Goal: Check status: Check status

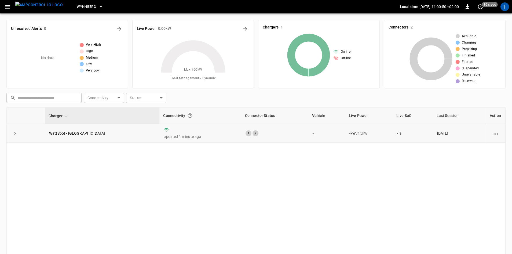
click at [252, 133] on div "2" at bounding box center [255, 133] width 6 height 6
click at [64, 132] on link "WattSpot - [GEOGRAPHIC_DATA]" at bounding box center [77, 133] width 58 height 6
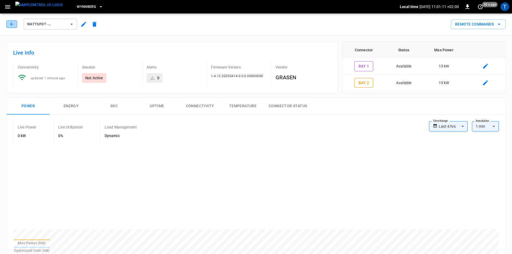
click at [13, 25] on icon "button" at bounding box center [11, 23] width 5 height 5
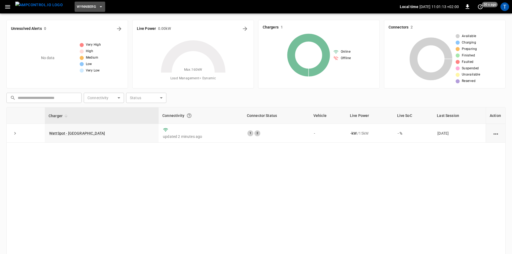
click at [98, 8] on icon "button" at bounding box center [100, 6] width 5 height 5
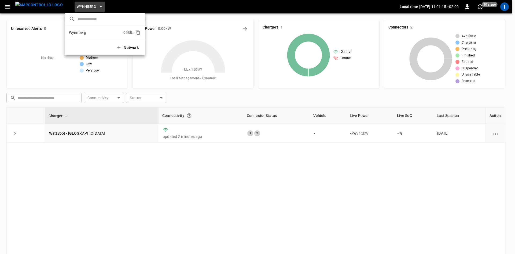
click at [89, 32] on p "Wynnberg" at bounding box center [95, 32] width 52 height 5
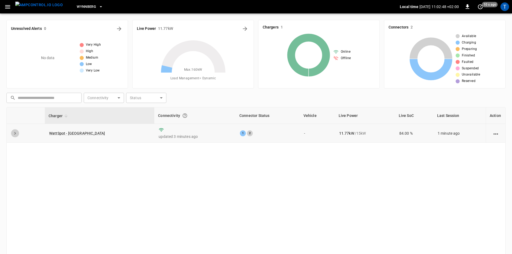
click at [16, 132] on icon "expand row" at bounding box center [14, 132] width 5 height 5
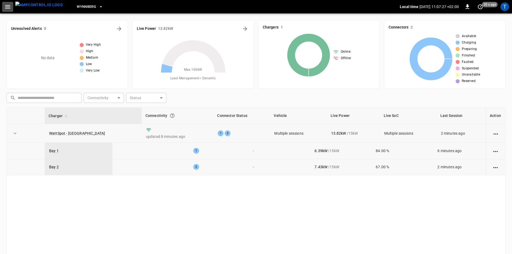
click at [9, 6] on icon "button" at bounding box center [7, 6] width 7 height 7
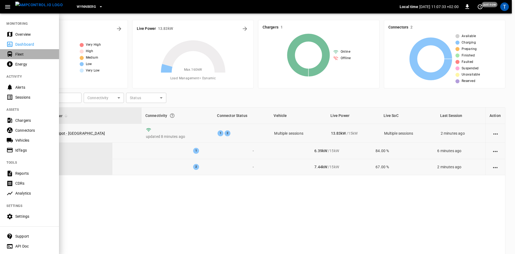
click at [19, 55] on div "Fleet" at bounding box center [33, 54] width 37 height 5
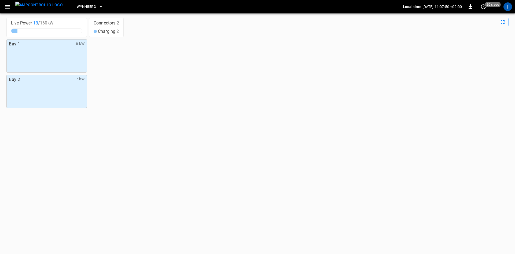
click at [68, 71] on div "Bay 1 6 kW" at bounding box center [46, 55] width 80 height 33
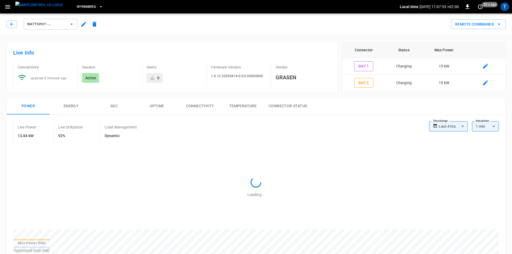
type input "**********"
click at [67, 112] on button "Energy" at bounding box center [71, 105] width 43 height 17
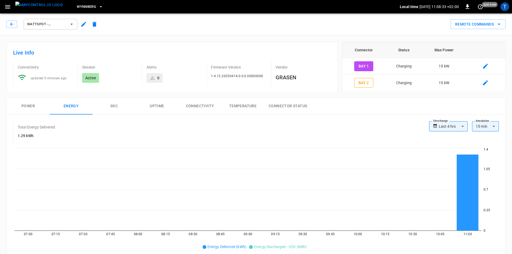
click at [194, 107] on button "Connectivity" at bounding box center [199, 105] width 43 height 17
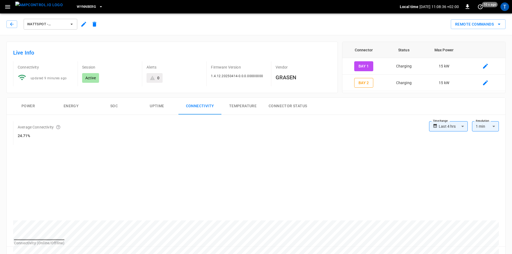
click at [34, 104] on button "Power" at bounding box center [28, 105] width 43 height 17
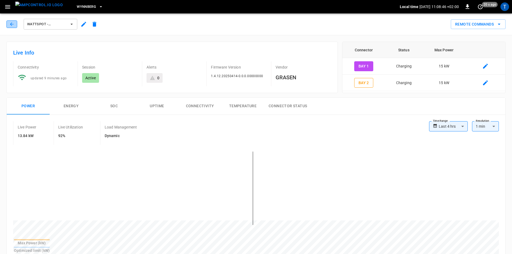
click at [10, 23] on icon "button" at bounding box center [11, 23] width 5 height 5
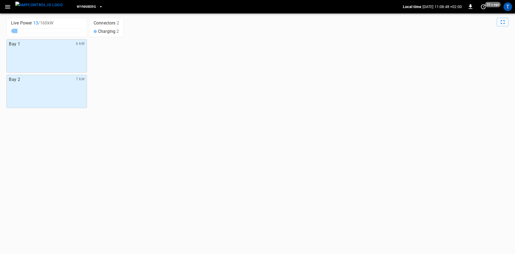
click at [47, 99] on div "Bay 2 7 kW" at bounding box center [46, 91] width 80 height 33
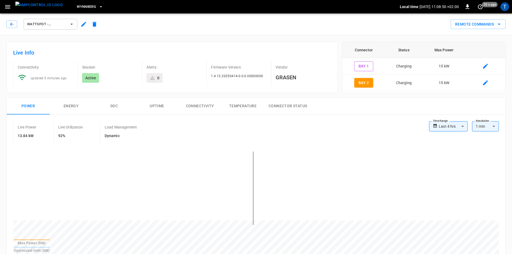
type input "**********"
click at [299, 109] on button "Connector Status" at bounding box center [287, 105] width 47 height 17
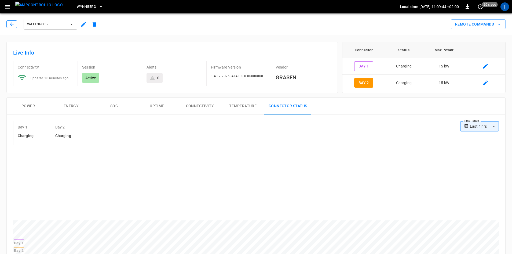
click at [12, 25] on icon "button" at bounding box center [11, 23] width 5 height 5
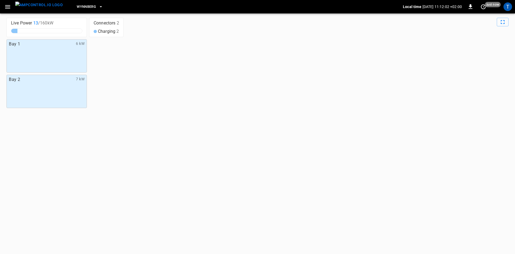
click at [63, 60] on div "Bay 1 6 kW" at bounding box center [46, 55] width 80 height 33
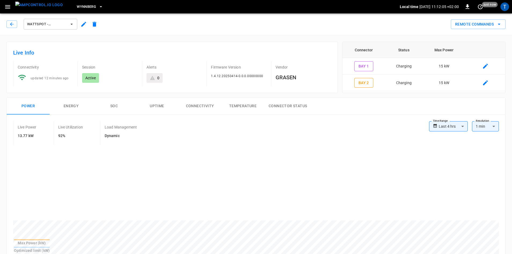
type input "**********"
click at [4, 25] on div "WattSpot - Wynberg Remote Commands" at bounding box center [255, 23] width 514 height 24
click at [9, 25] on icon "button" at bounding box center [11, 23] width 5 height 5
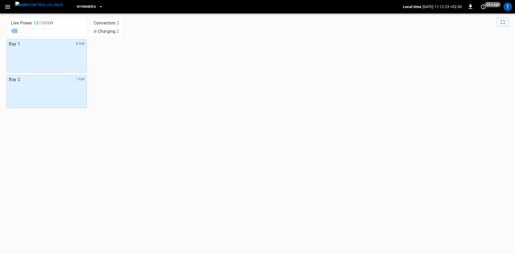
click at [38, 8] on img "menu" at bounding box center [38, 5] width 47 height 7
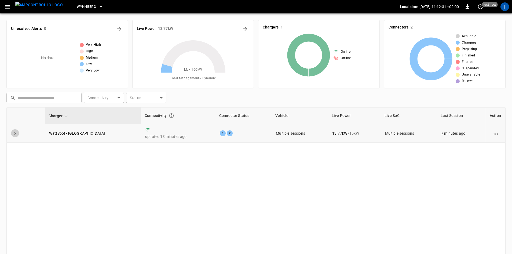
click at [14, 133] on icon "expand row" at bounding box center [14, 132] width 5 height 5
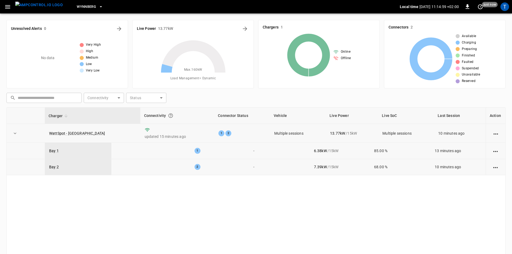
click at [493, 131] on icon "action cell options" at bounding box center [495, 133] width 7 height 7
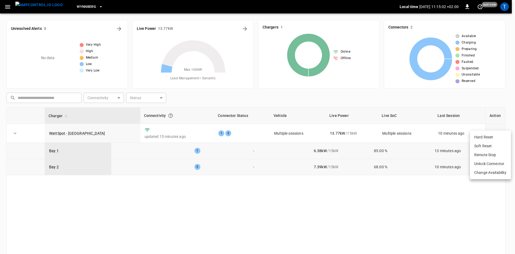
click at [421, 201] on div at bounding box center [257, 127] width 515 height 254
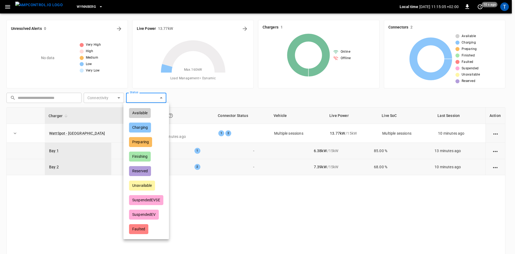
click at [149, 97] on body "Wynnberg Local time [DATE] 11:15:05 +02:00 0 10 s ago T Unresolved Alerts 0 No …" at bounding box center [257, 152] width 515 height 305
click at [215, 186] on div at bounding box center [257, 127] width 515 height 254
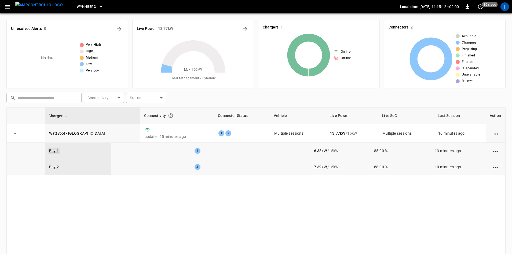
click at [56, 148] on link "Bay 1" at bounding box center [54, 150] width 12 height 6
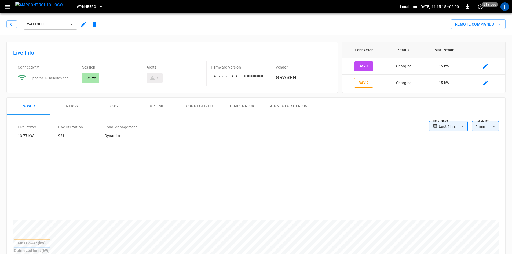
type input "**********"
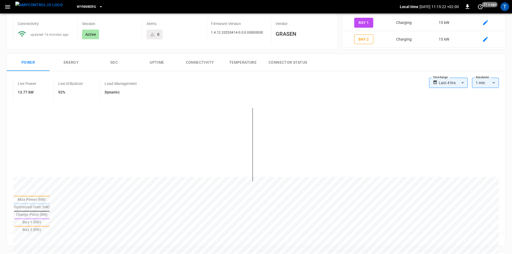
scroll to position [47, 0]
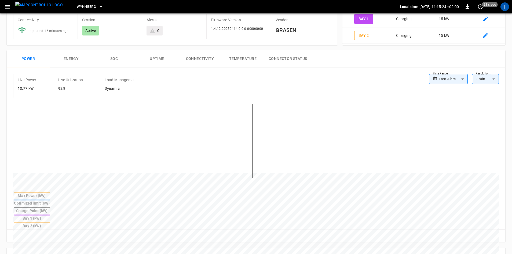
click at [282, 59] on button "Connector Status" at bounding box center [287, 58] width 47 height 17
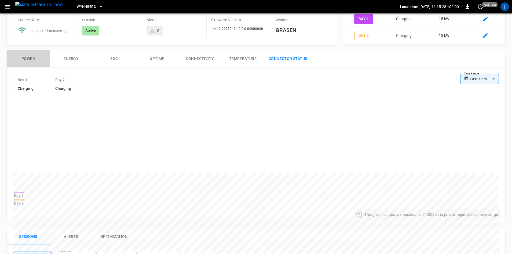
click at [30, 57] on button "Power" at bounding box center [28, 58] width 43 height 17
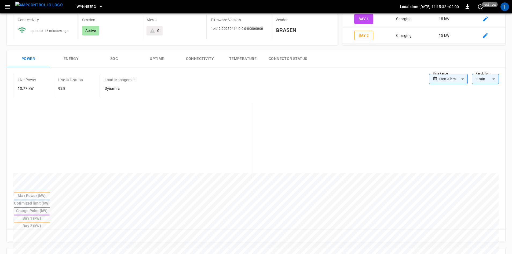
drag, startPoint x: 33, startPoint y: 57, endPoint x: 67, endPoint y: 62, distance: 33.8
click at [67, 62] on div "Power Energy SOC Uptime Connectivity Temperature Connector Status" at bounding box center [256, 58] width 498 height 17
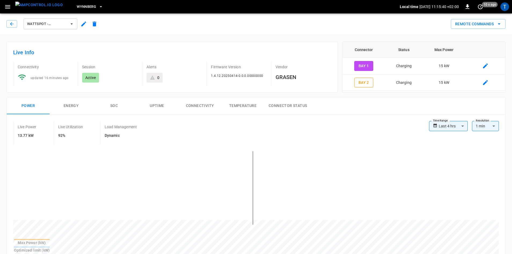
scroll to position [0, 0]
click at [159, 108] on button "Uptime" at bounding box center [156, 105] width 43 height 17
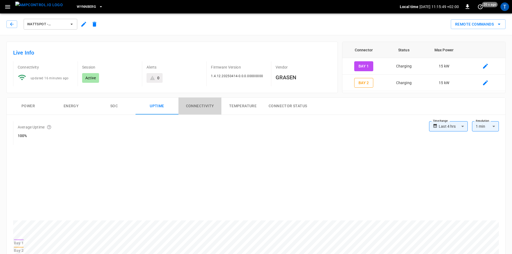
click at [192, 112] on button "Connectivity" at bounding box center [199, 105] width 43 height 17
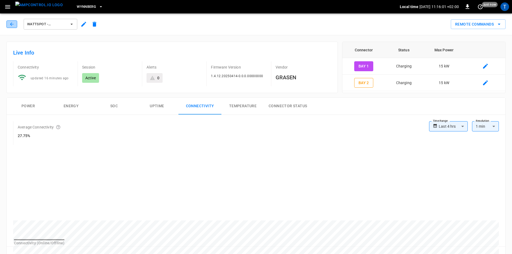
click at [13, 26] on icon "button" at bounding box center [11, 23] width 5 height 5
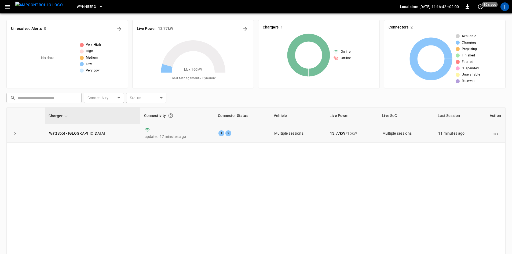
click at [15, 134] on icon "expand row" at bounding box center [14, 132] width 5 height 5
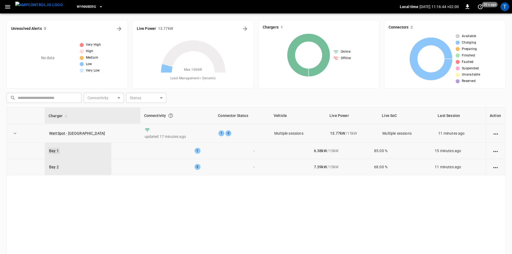
click at [57, 151] on link "Bay 1" at bounding box center [54, 150] width 12 height 6
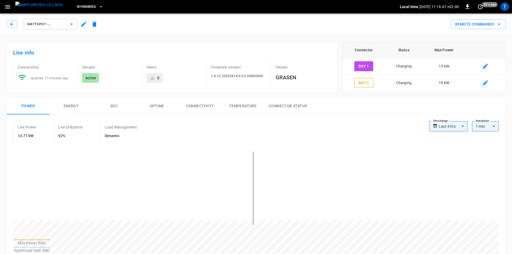
type input "**********"
click at [14, 28] on button "button" at bounding box center [11, 24] width 11 height 8
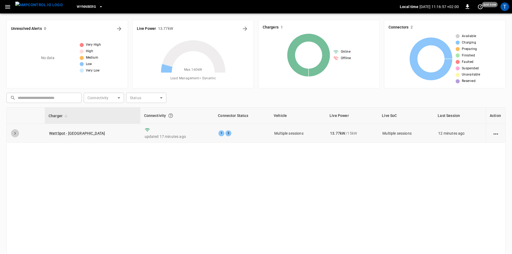
click at [17, 134] on icon "expand row" at bounding box center [14, 132] width 5 height 5
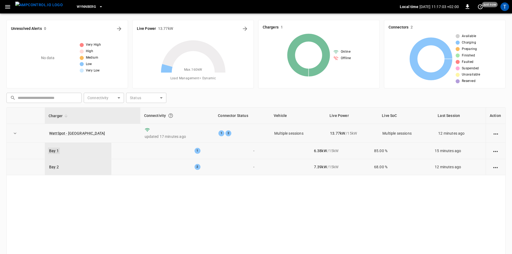
click at [54, 151] on link "Bay 1" at bounding box center [54, 150] width 12 height 6
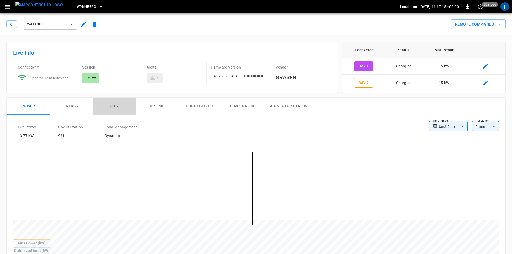
click at [109, 107] on button "SOC" at bounding box center [114, 105] width 43 height 17
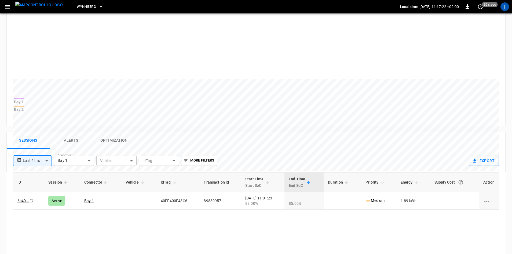
scroll to position [152, 0]
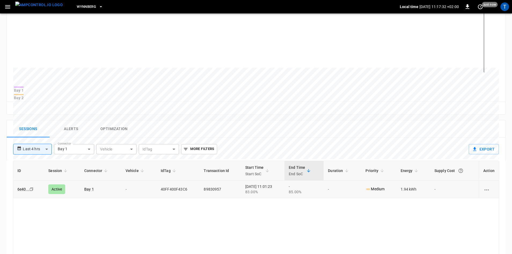
click at [488, 186] on icon "charging session options" at bounding box center [486, 189] width 7 height 7
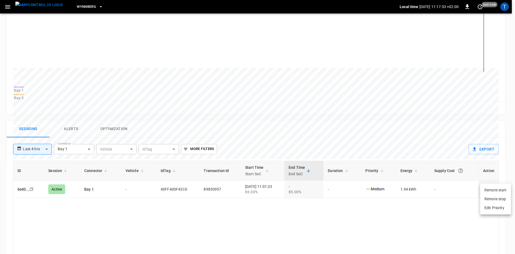
click at [504, 173] on div at bounding box center [257, 127] width 515 height 254
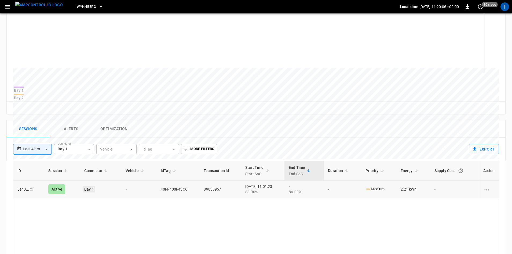
click at [86, 186] on link "Bay 1" at bounding box center [89, 189] width 12 height 6
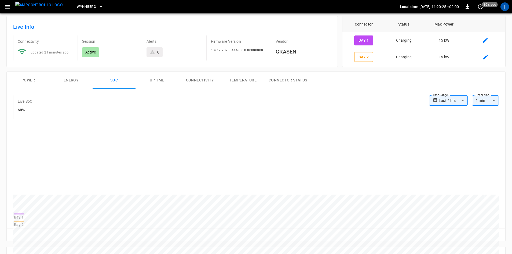
scroll to position [6, 0]
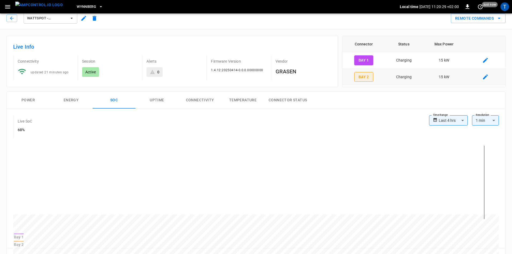
click at [369, 75] on button "Bay 2" at bounding box center [363, 77] width 19 height 10
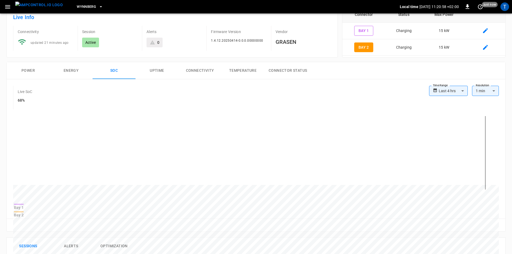
scroll to position [34, 0]
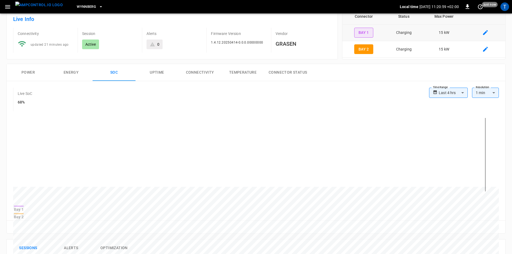
click at [364, 35] on button "Bay 1" at bounding box center [363, 33] width 19 height 10
type input "**********"
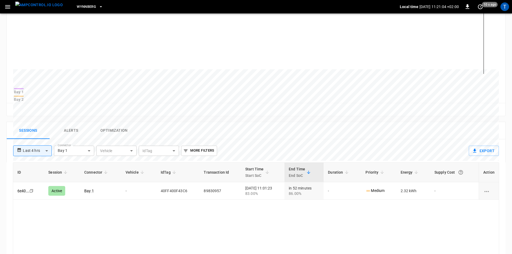
scroll to position [159, 0]
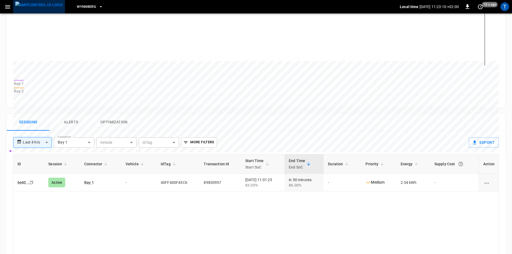
click at [41, 8] on img "menu" at bounding box center [38, 5] width 47 height 7
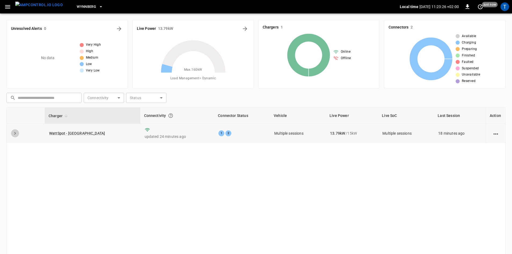
click at [17, 135] on icon "expand row" at bounding box center [14, 132] width 5 height 5
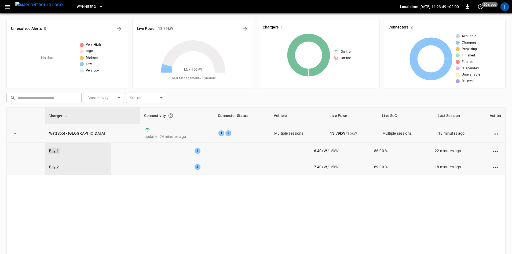
click at [55, 152] on link "Bay 1" at bounding box center [54, 150] width 12 height 6
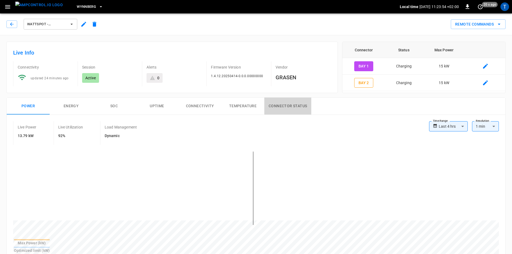
click at [300, 104] on button "Connector Status" at bounding box center [287, 105] width 47 height 17
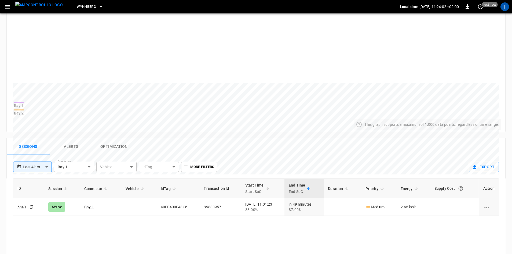
scroll to position [159, 0]
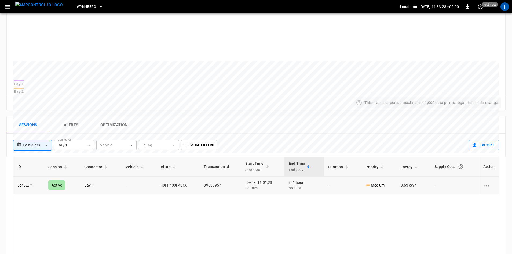
click at [309, 179] on td "in 1 hour 88.00%" at bounding box center [303, 184] width 39 height 17
drag, startPoint x: 402, startPoint y: 182, endPoint x: 420, endPoint y: 182, distance: 18.0
click at [418, 182] on td "3.63 kWh" at bounding box center [413, 184] width 34 height 17
click at [420, 182] on td "3.63 kWh" at bounding box center [413, 184] width 34 height 17
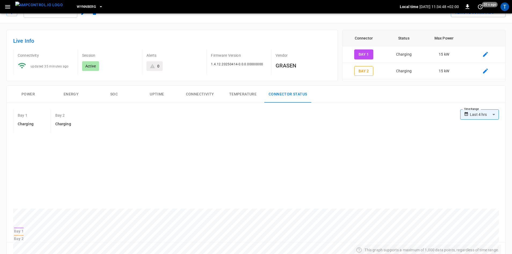
scroll to position [0, 0]
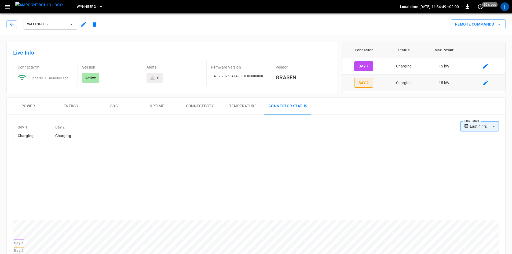
click at [360, 83] on button "Bay 2" at bounding box center [363, 83] width 19 height 10
type input "**********"
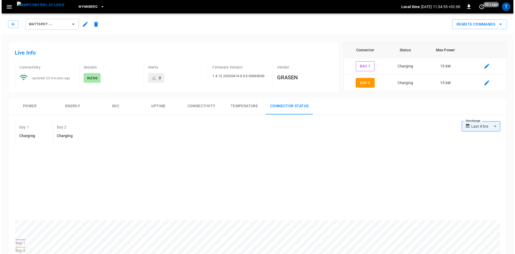
scroll to position [161, 0]
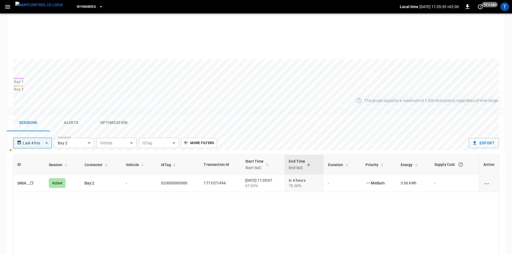
click at [10, 4] on icon "button" at bounding box center [7, 6] width 7 height 7
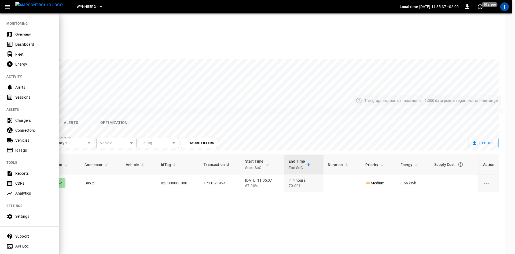
click at [30, 138] on div "Vehicles" at bounding box center [33, 139] width 37 height 5
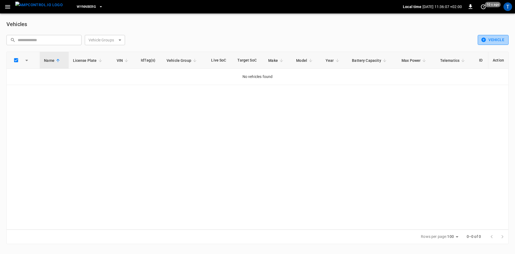
click at [490, 45] on button "Vehicle" at bounding box center [493, 40] width 31 height 10
click at [402, 49] on div at bounding box center [257, 127] width 515 height 254
